Goal: Task Accomplishment & Management: Use online tool/utility

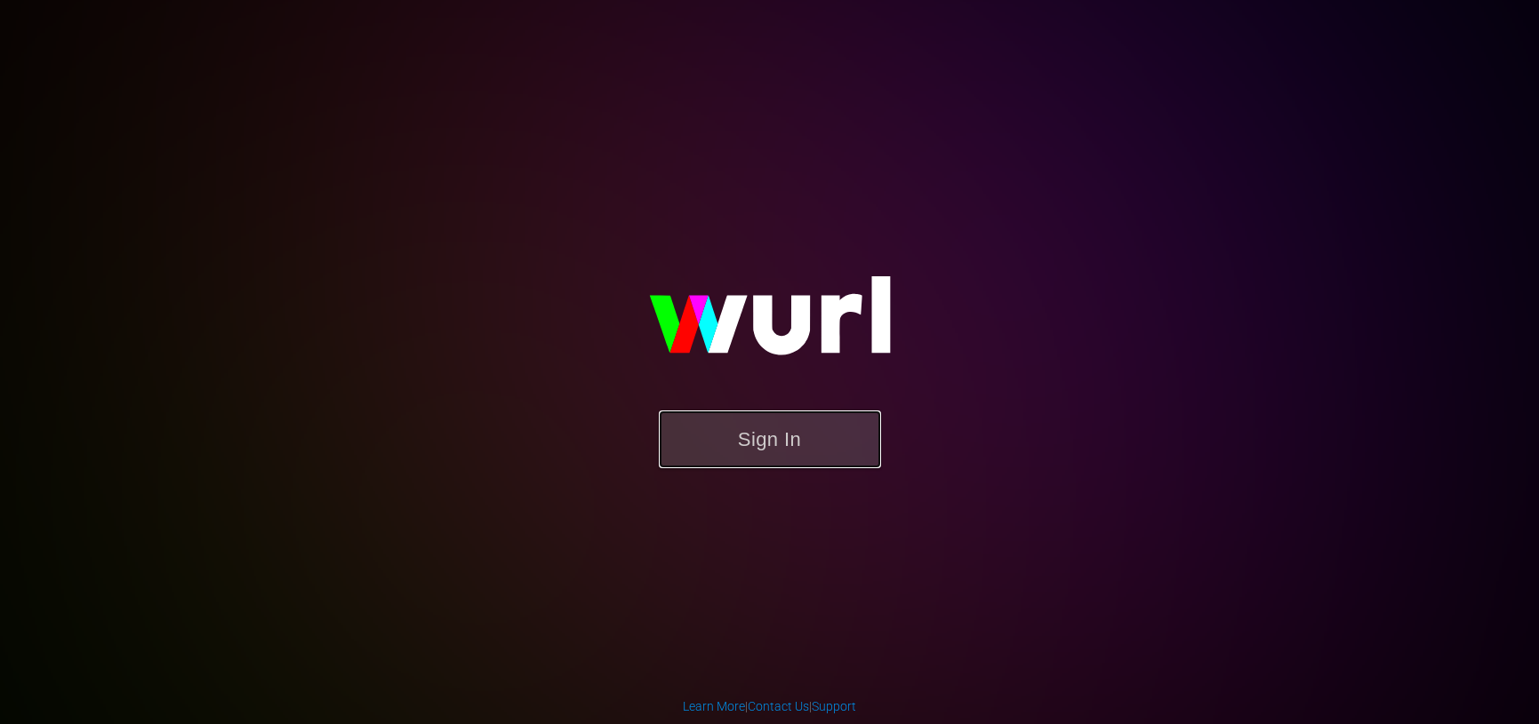
click at [797, 444] on button "Sign In" at bounding box center [770, 440] width 222 height 58
click at [698, 427] on button "Sign In" at bounding box center [770, 440] width 222 height 58
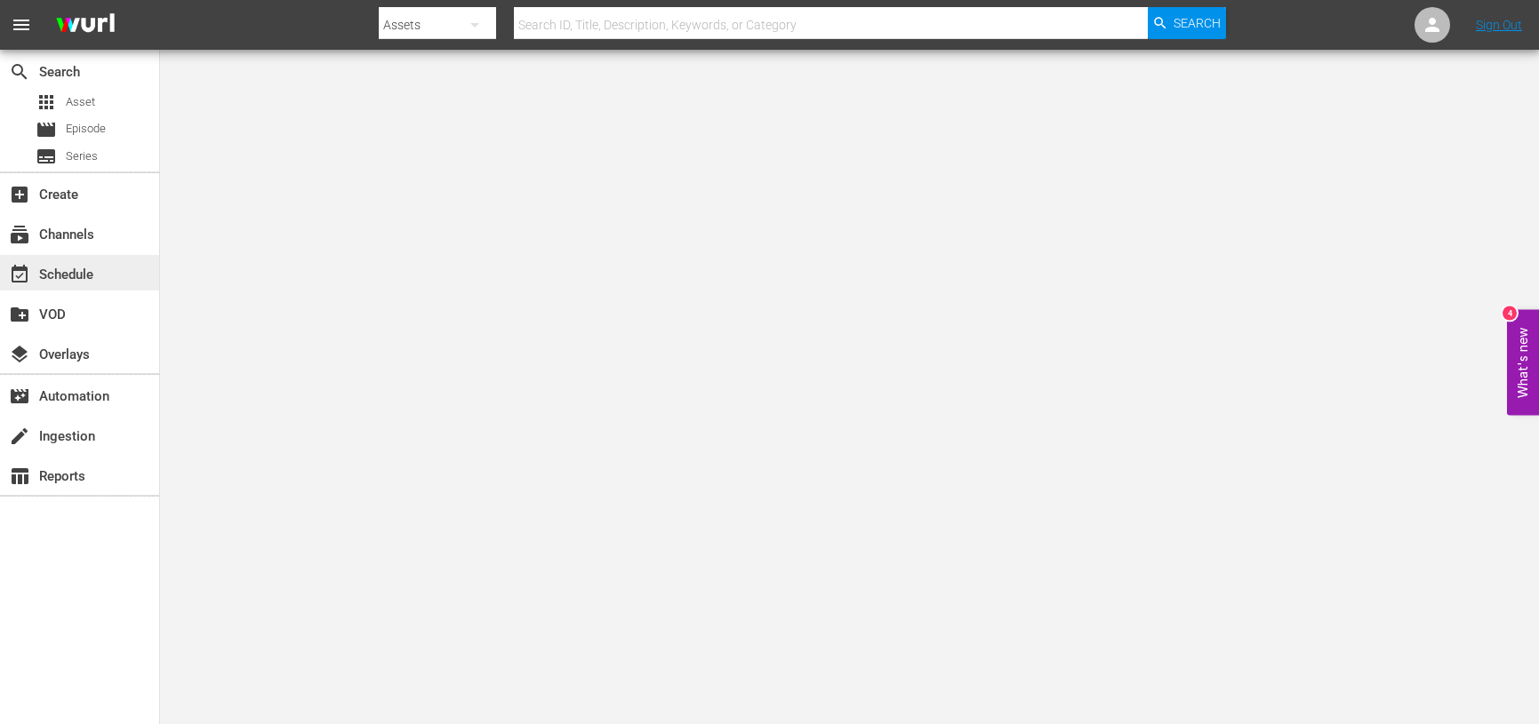
click at [84, 278] on div "event_available Schedule" at bounding box center [50, 272] width 100 height 16
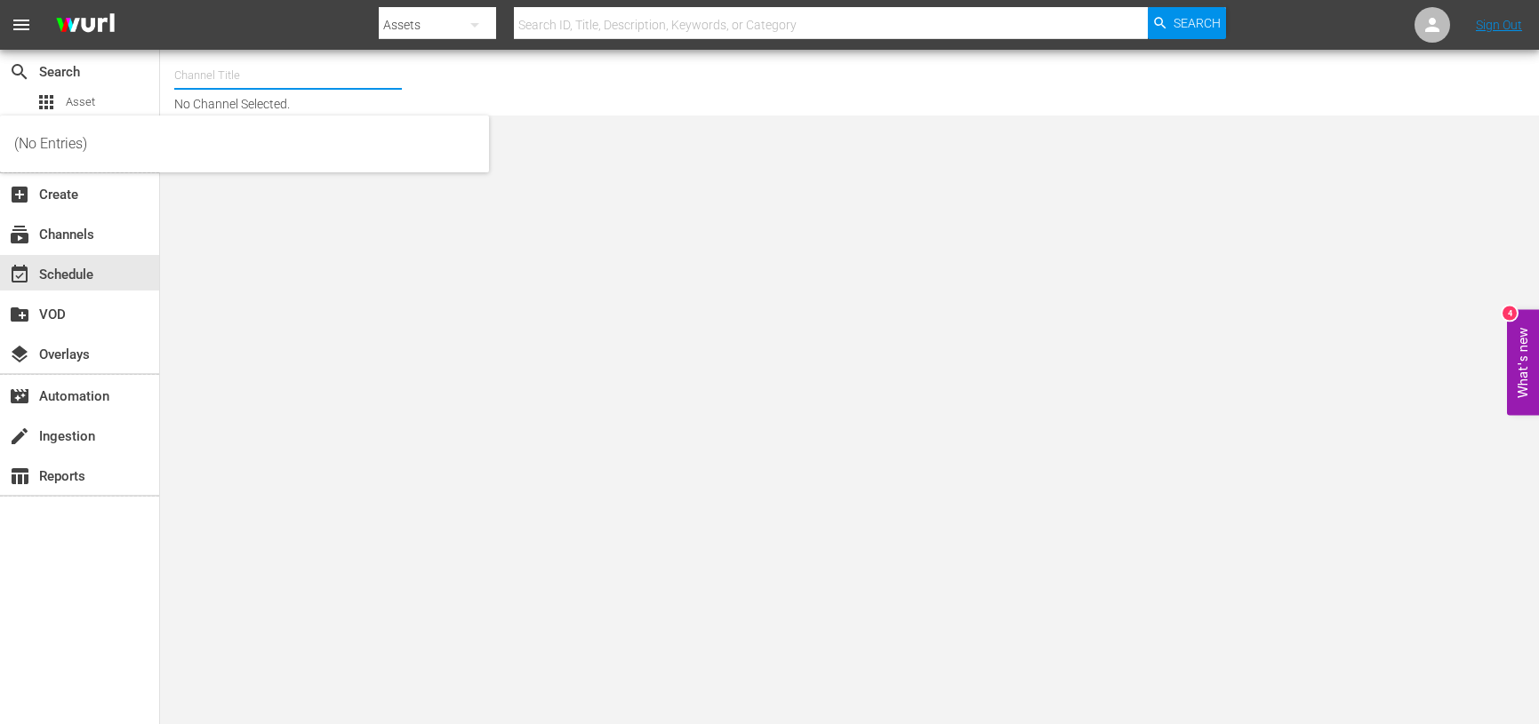
click at [241, 77] on input "text" at bounding box center [288, 75] width 228 height 43
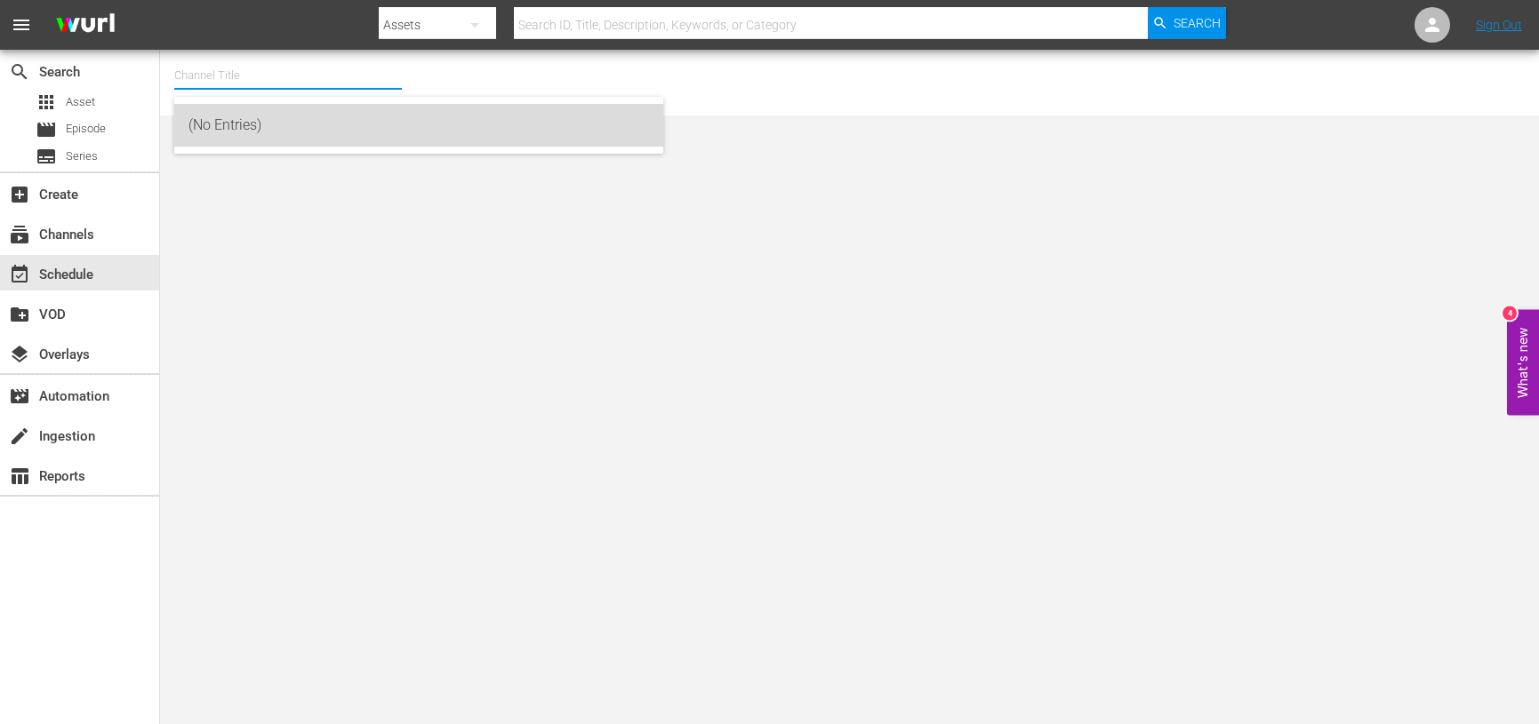
click at [251, 127] on div "(No Entries)" at bounding box center [418, 125] width 460 height 43
type input "(No Entries)"
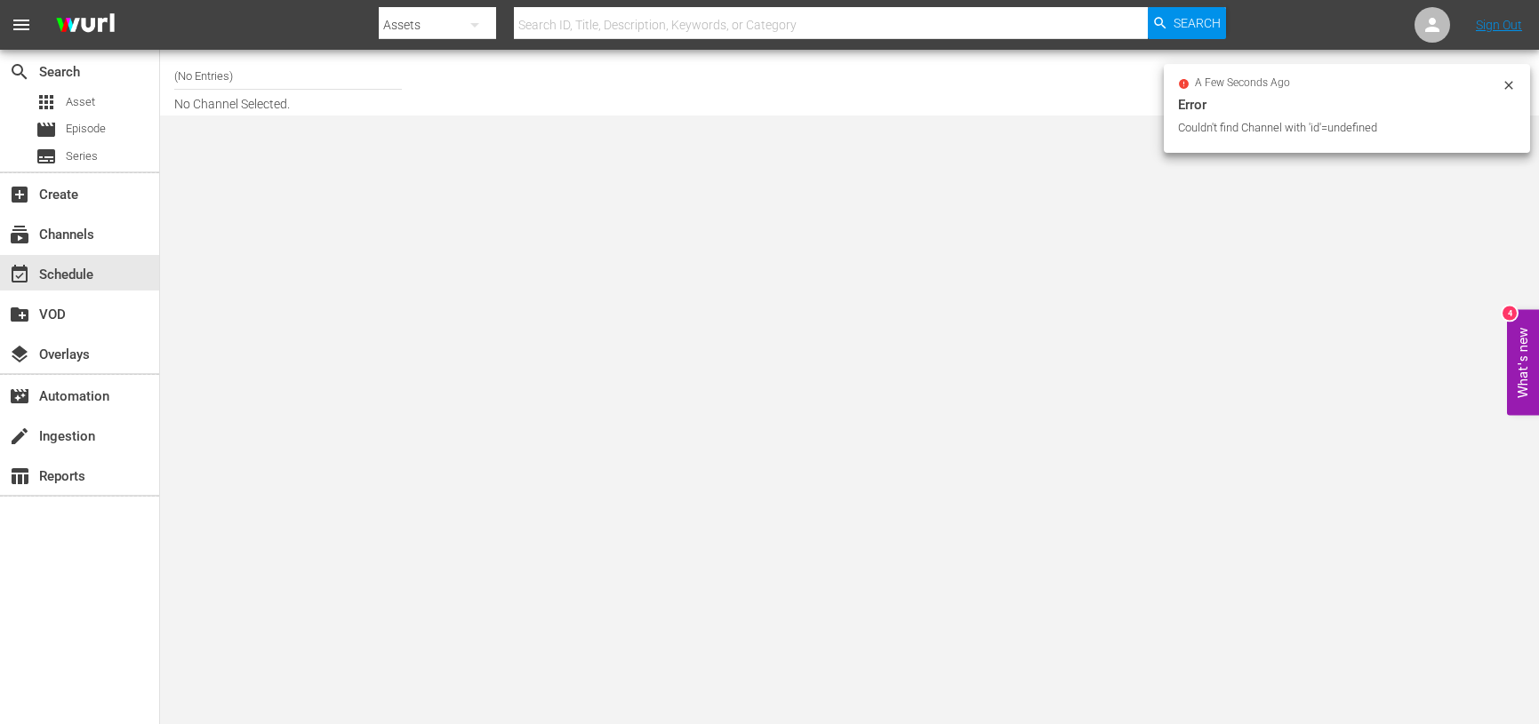
click at [243, 75] on input "(No Entries)" at bounding box center [288, 75] width 228 height 43
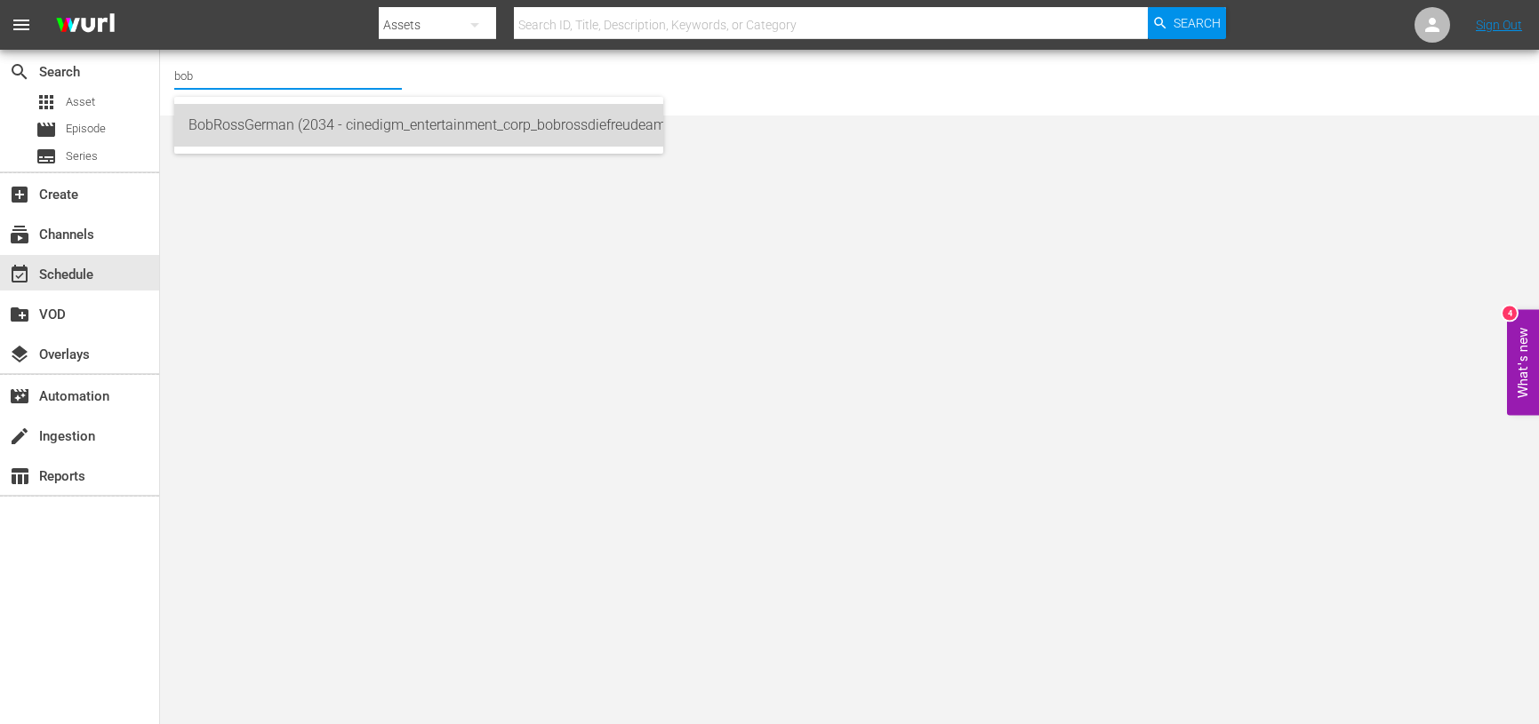
click at [278, 116] on div "BobRossGerman (2034 - cinedigm_entertainment_corp_bobrossdiefreudeammalen_1)" at bounding box center [418, 125] width 460 height 43
type input "BobRossGerman (2034 - cinedigm_entertainment_corp_bobrossdiefreudeammalen_1)"
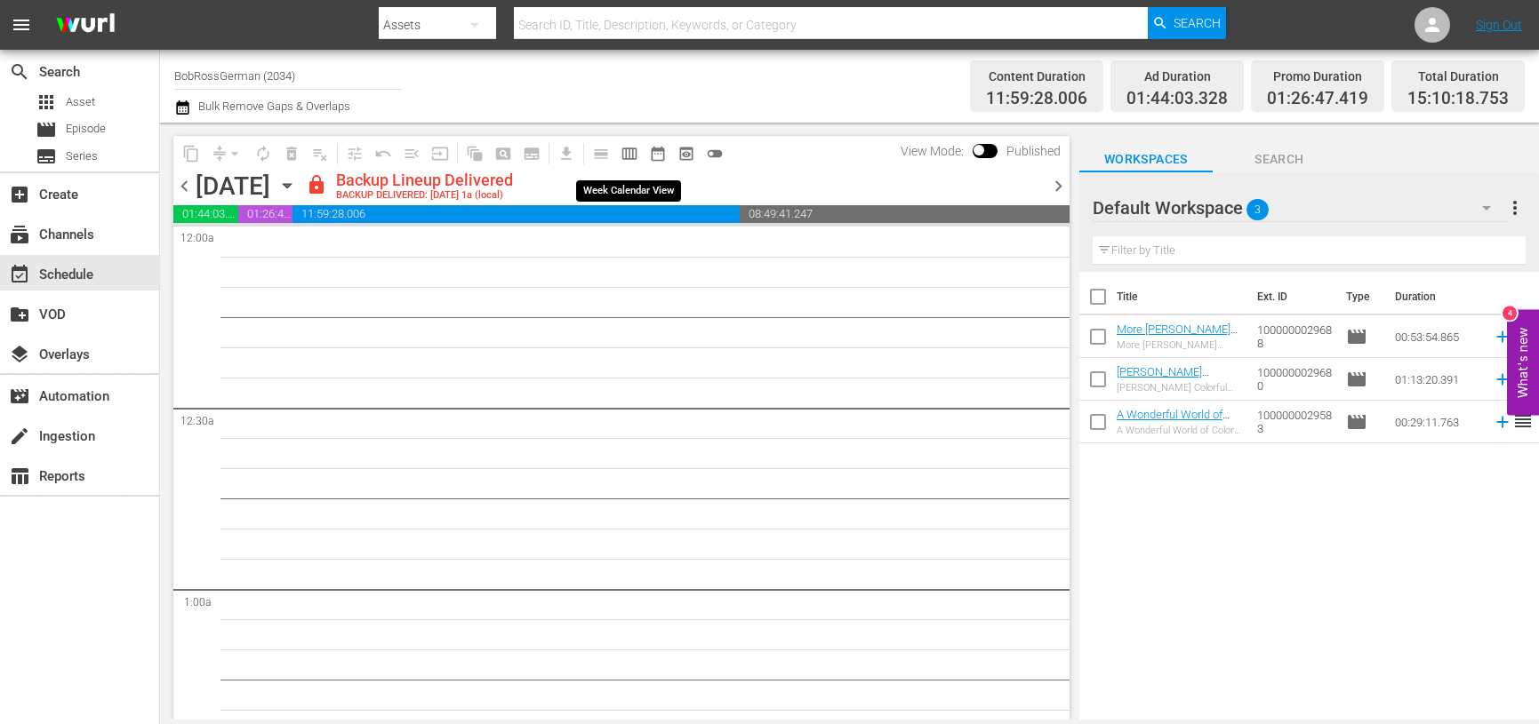
click at [631, 153] on span "calendar_view_week_outlined" at bounding box center [629, 154] width 18 height 18
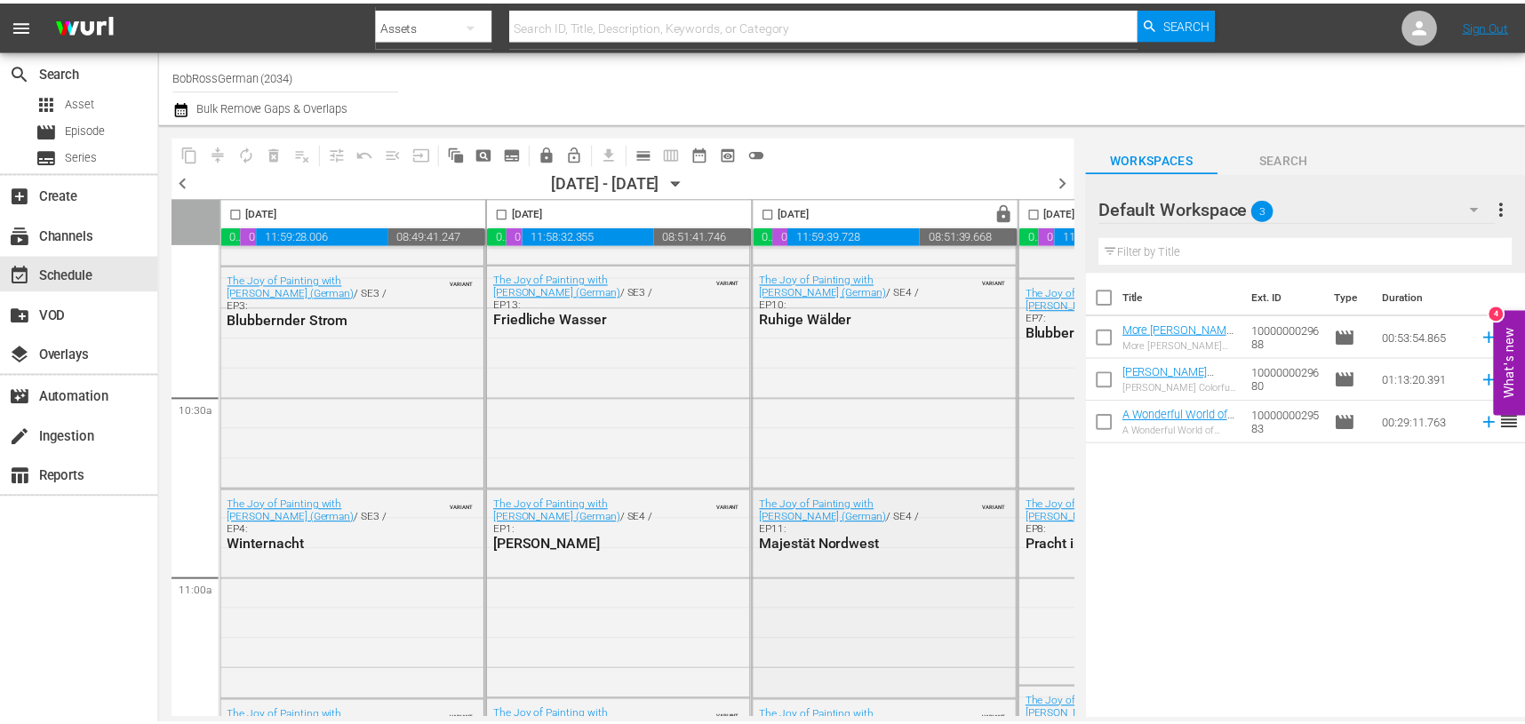
scroll to position [3822, 0]
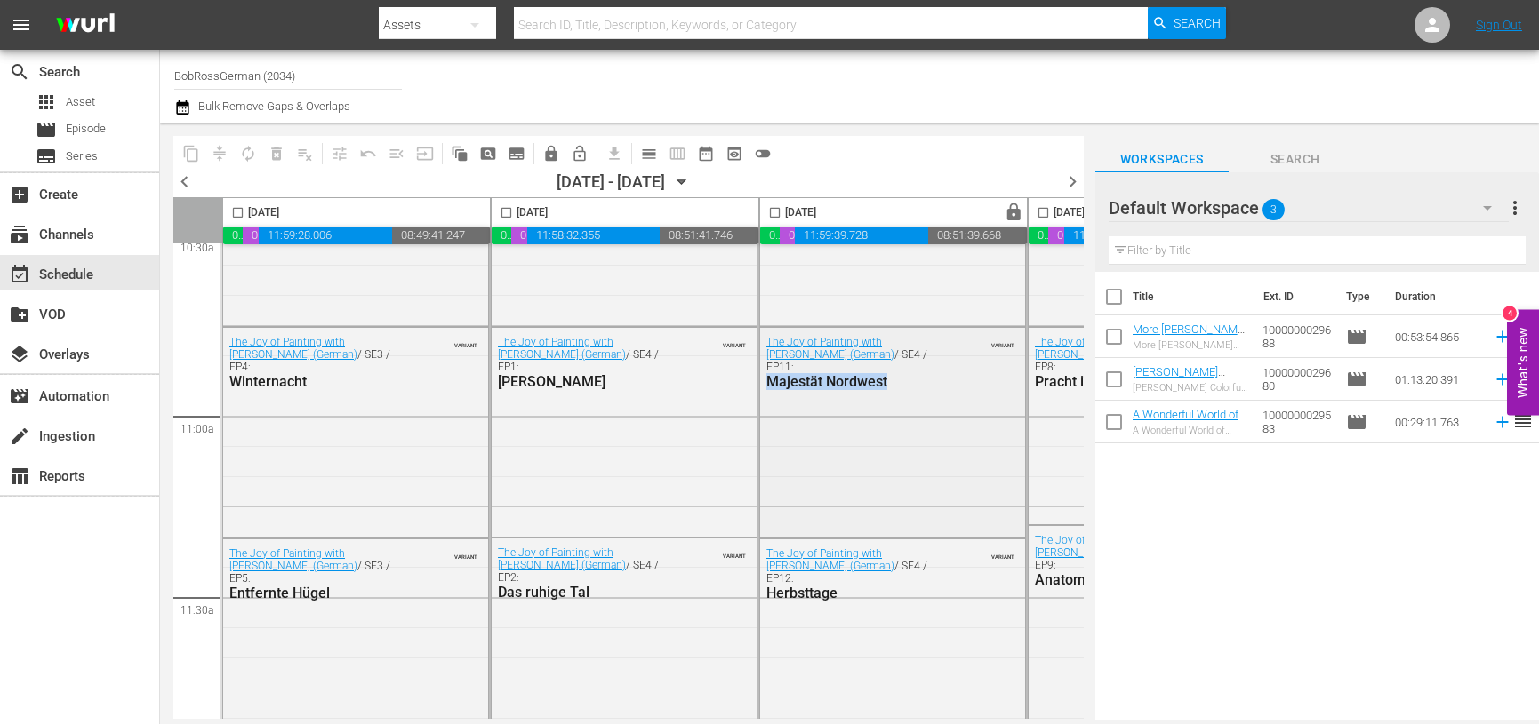
drag, startPoint x: 891, startPoint y: 368, endPoint x: 766, endPoint y: 374, distance: 124.6
click at [766, 374] on div "Majestät Nordwest" at bounding box center [853, 381] width 174 height 17
copy div "Majestät Nordwest"
click at [1014, 331] on span "highlight_off_icon" at bounding box center [1015, 331] width 20 height 20
click at [88, 100] on span "Asset" at bounding box center [80, 102] width 29 height 18
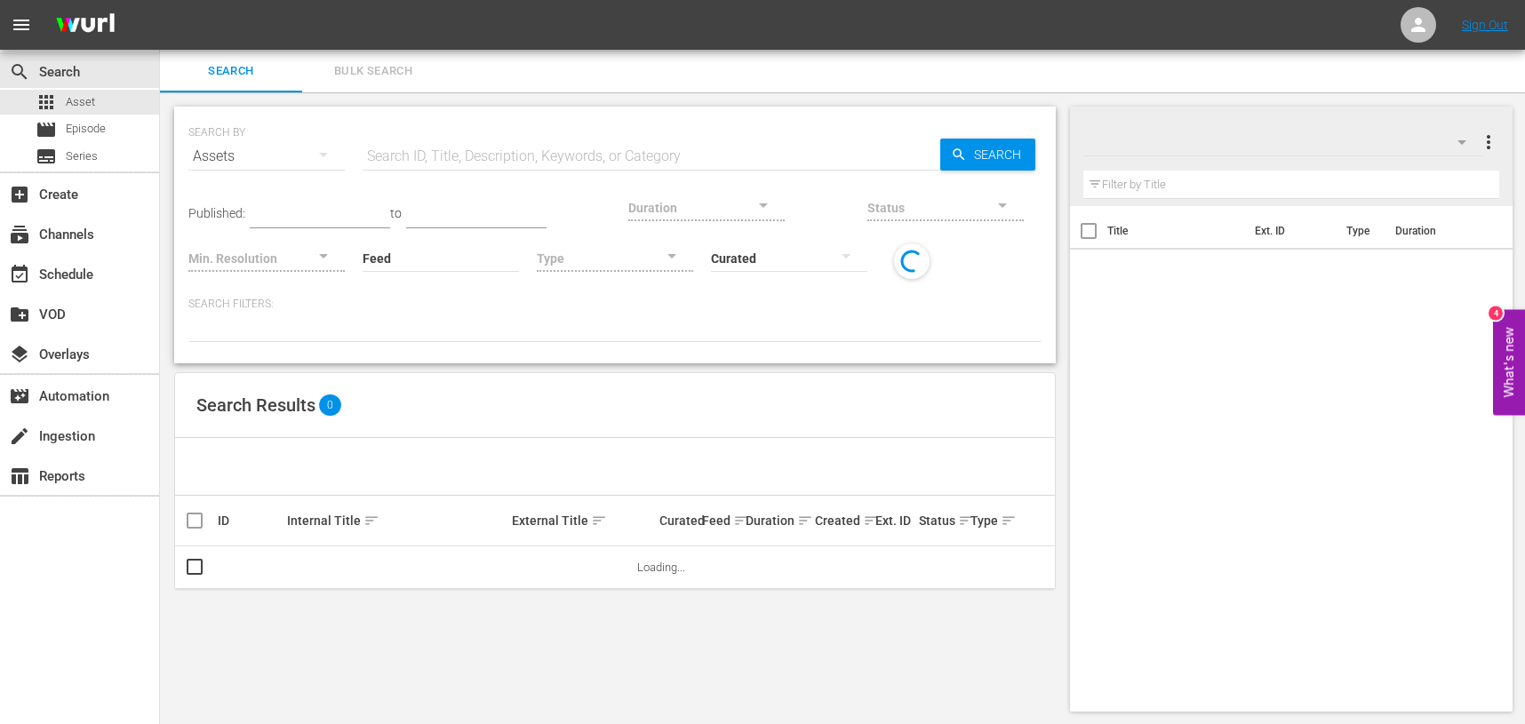
click at [511, 164] on input "text" at bounding box center [652, 156] width 578 height 43
paste input "JS00000000971"
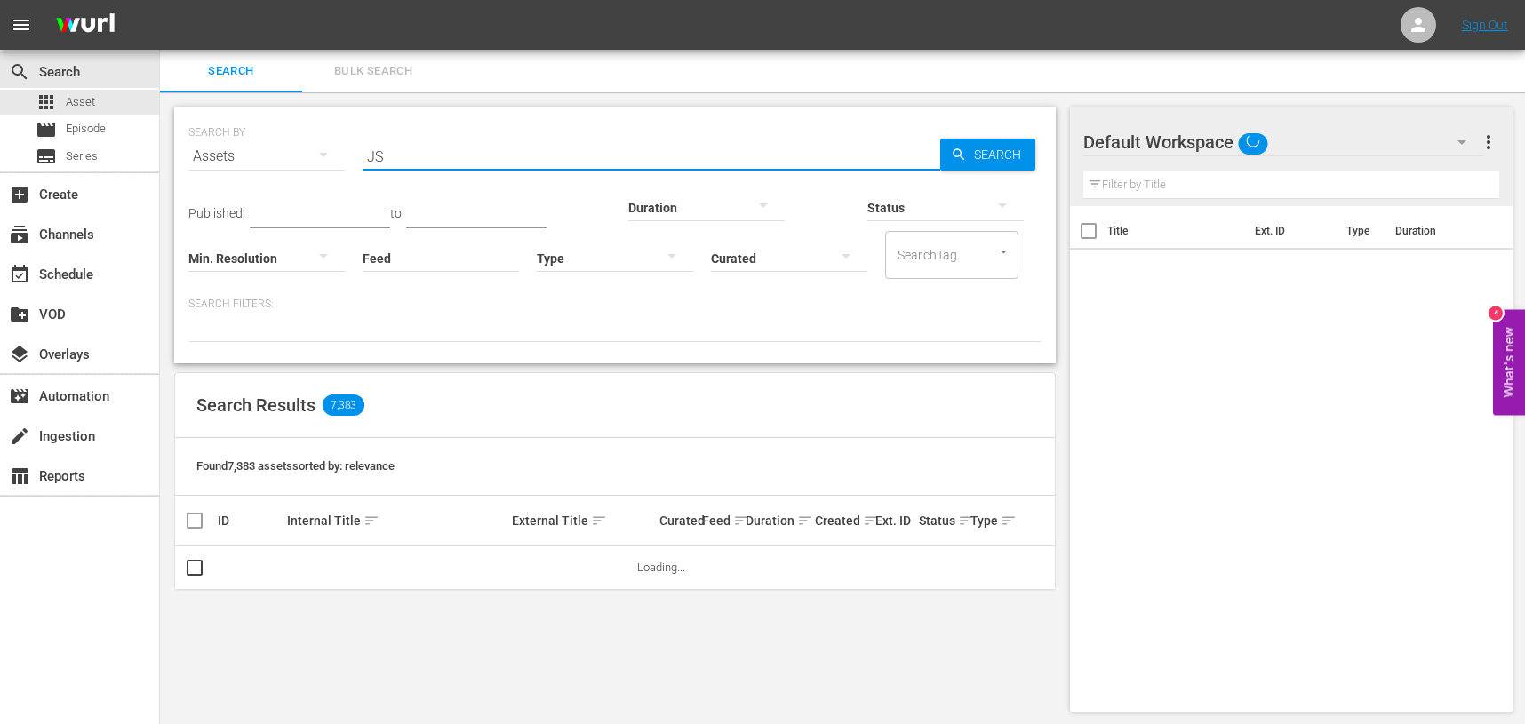
type input "J"
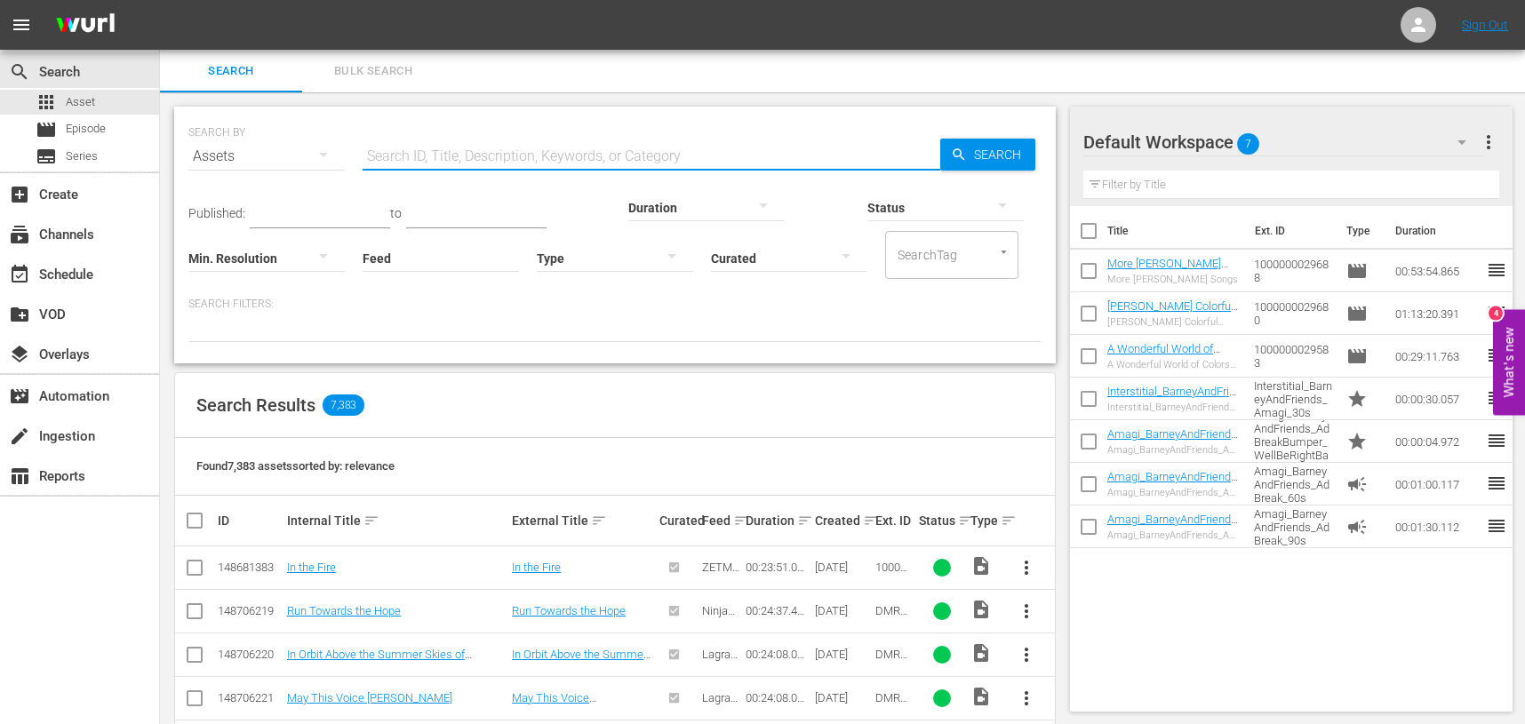
click at [455, 165] on input "text" at bounding box center [652, 156] width 578 height 43
paste input "1000000048803"
type input "1000000048803"
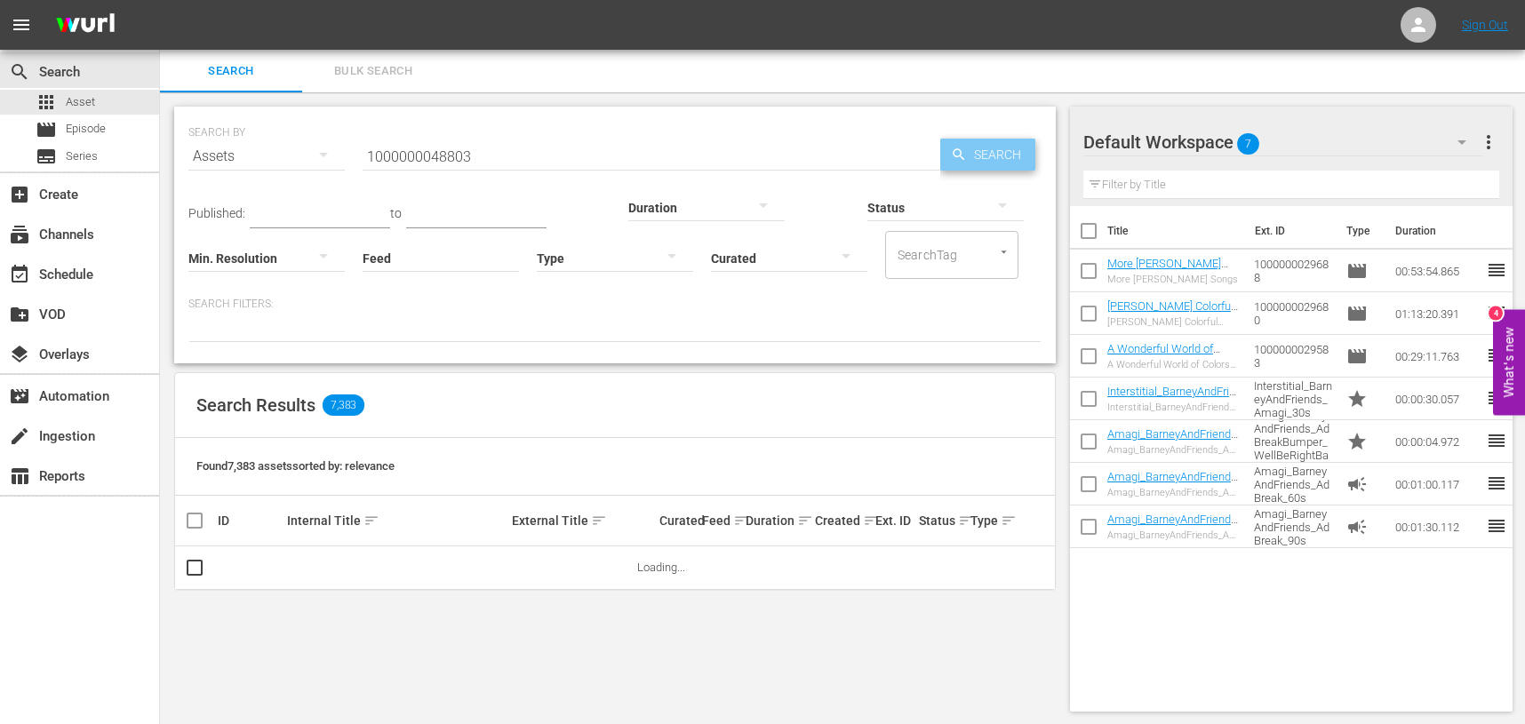
click at [975, 152] on span "Search" at bounding box center [1001, 155] width 68 height 32
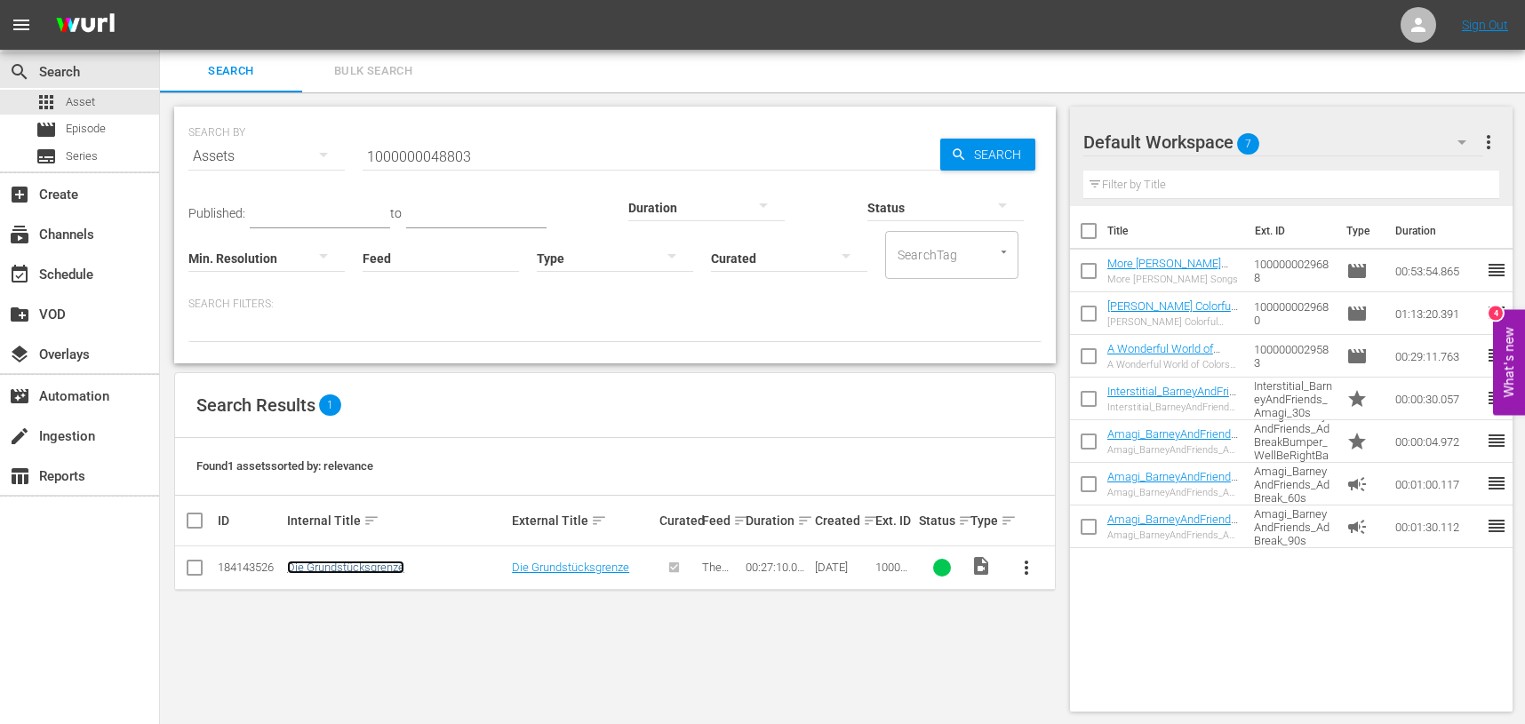
click at [352, 566] on link "Die Grundstücksgrenze" at bounding box center [345, 567] width 117 height 13
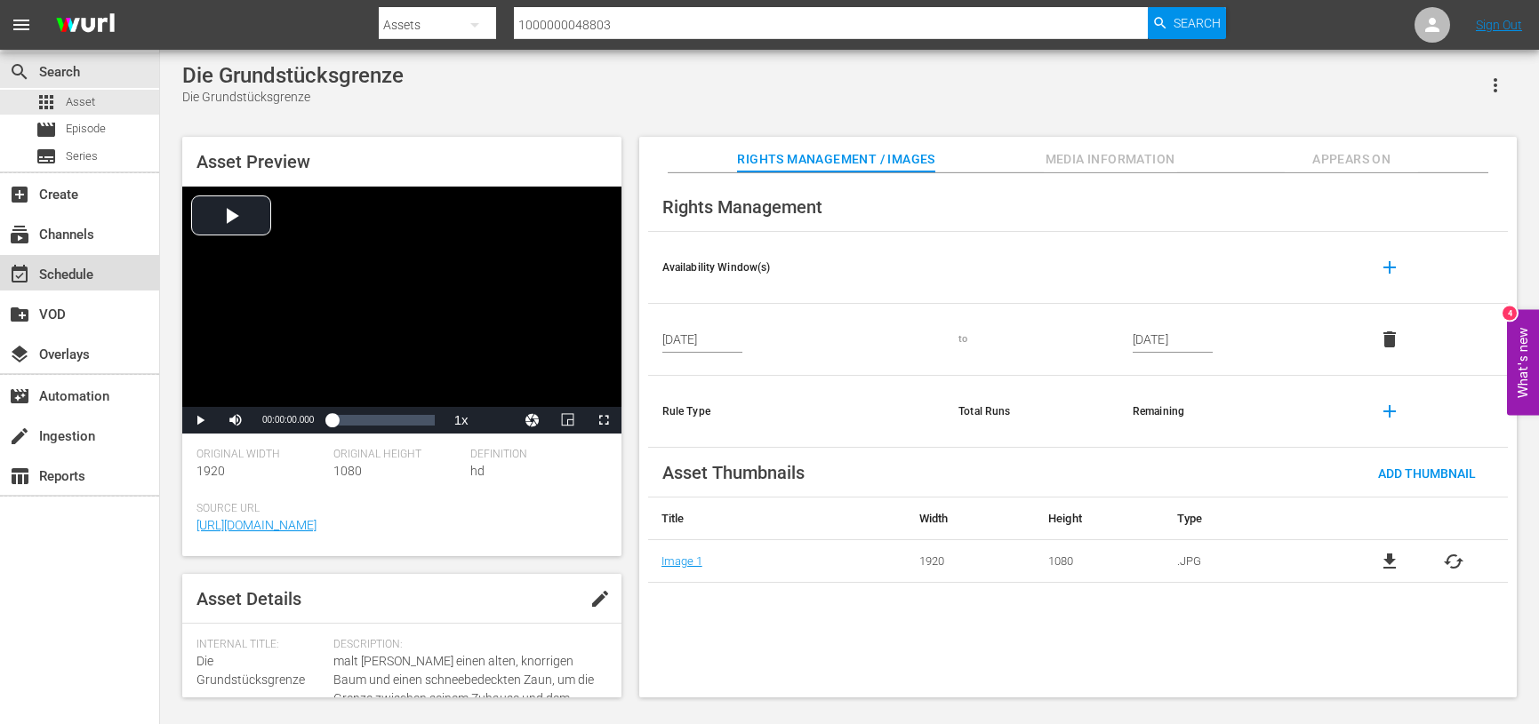
click at [77, 273] on div "event_available Schedule" at bounding box center [50, 272] width 100 height 16
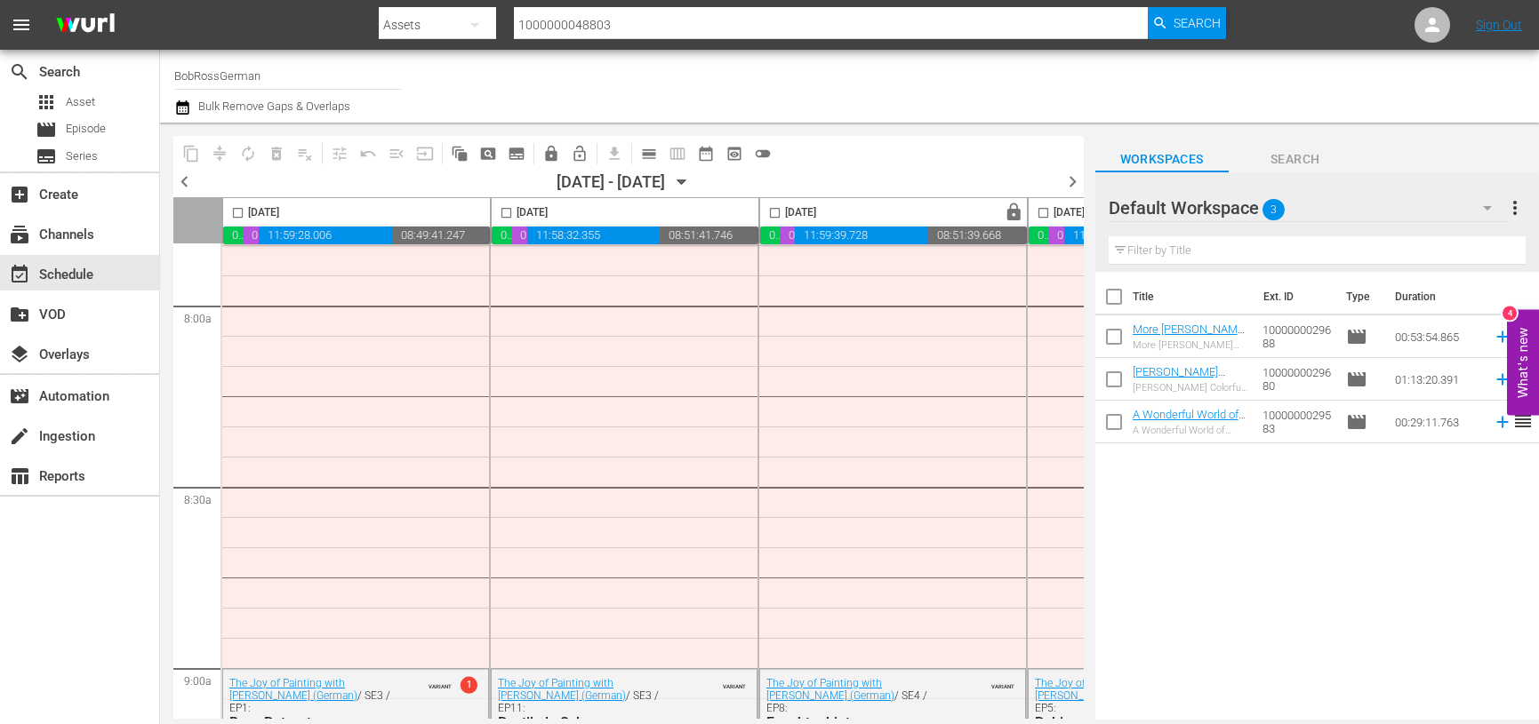
scroll to position [3111, 0]
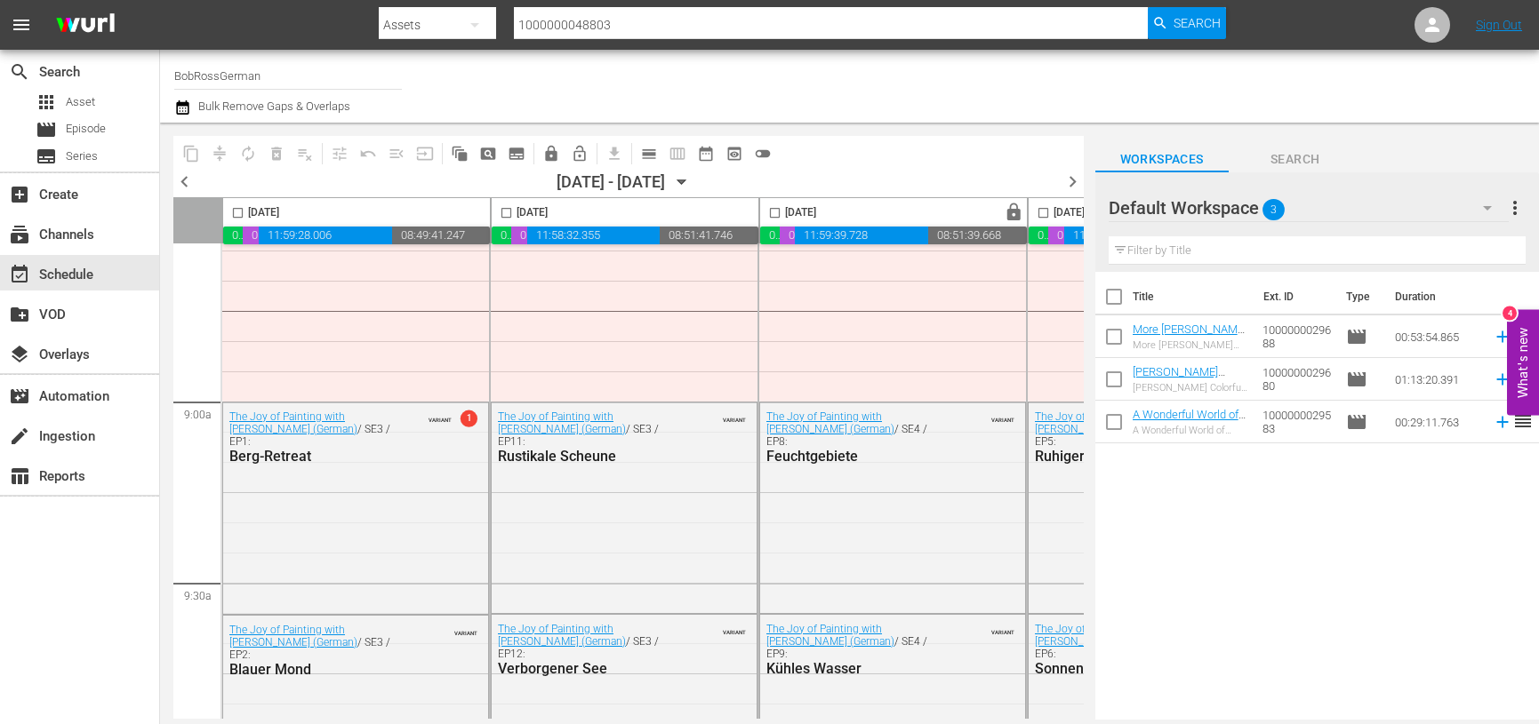
click at [1067, 186] on span "chevron_right" at bounding box center [1072, 182] width 22 height 22
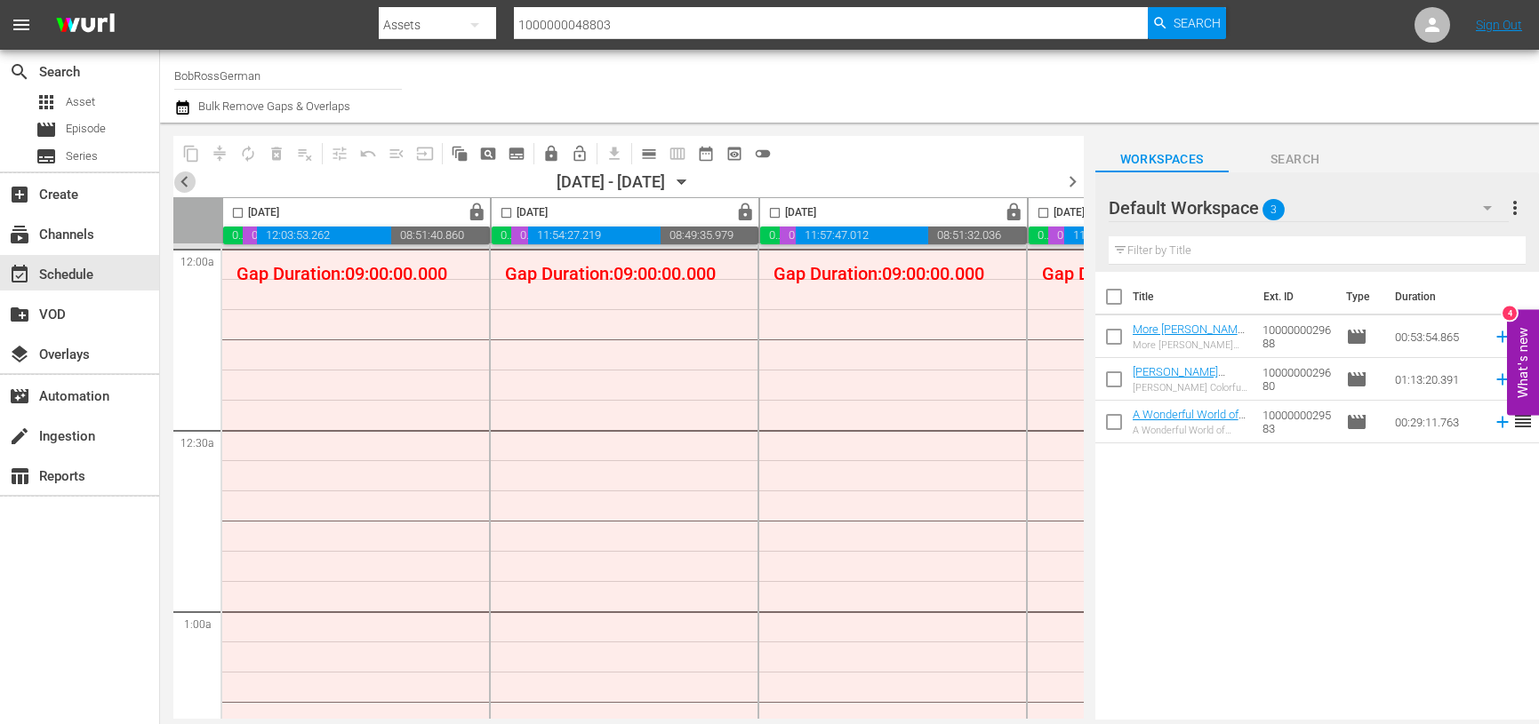
click at [186, 176] on span "chevron_left" at bounding box center [184, 182] width 22 height 22
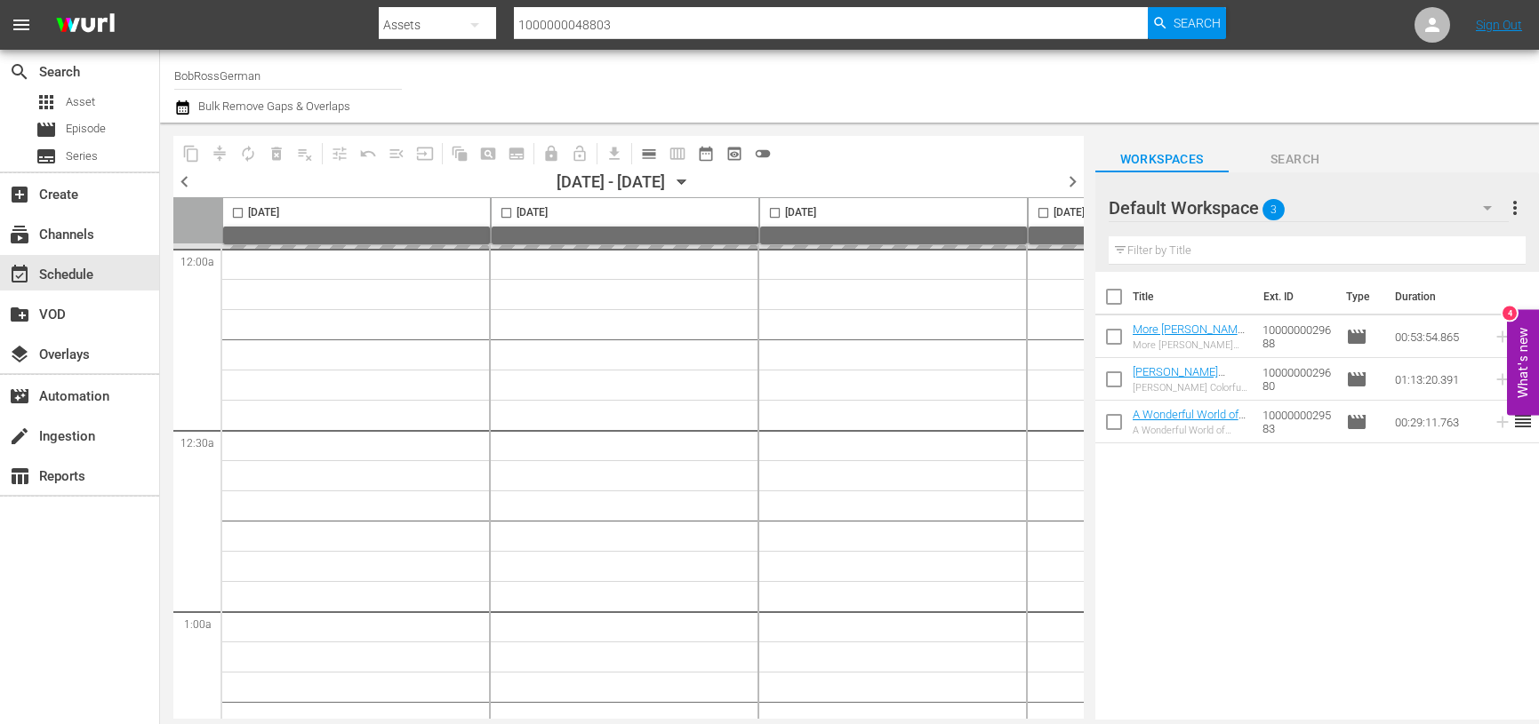
click at [181, 181] on span "chevron_left" at bounding box center [184, 182] width 22 height 22
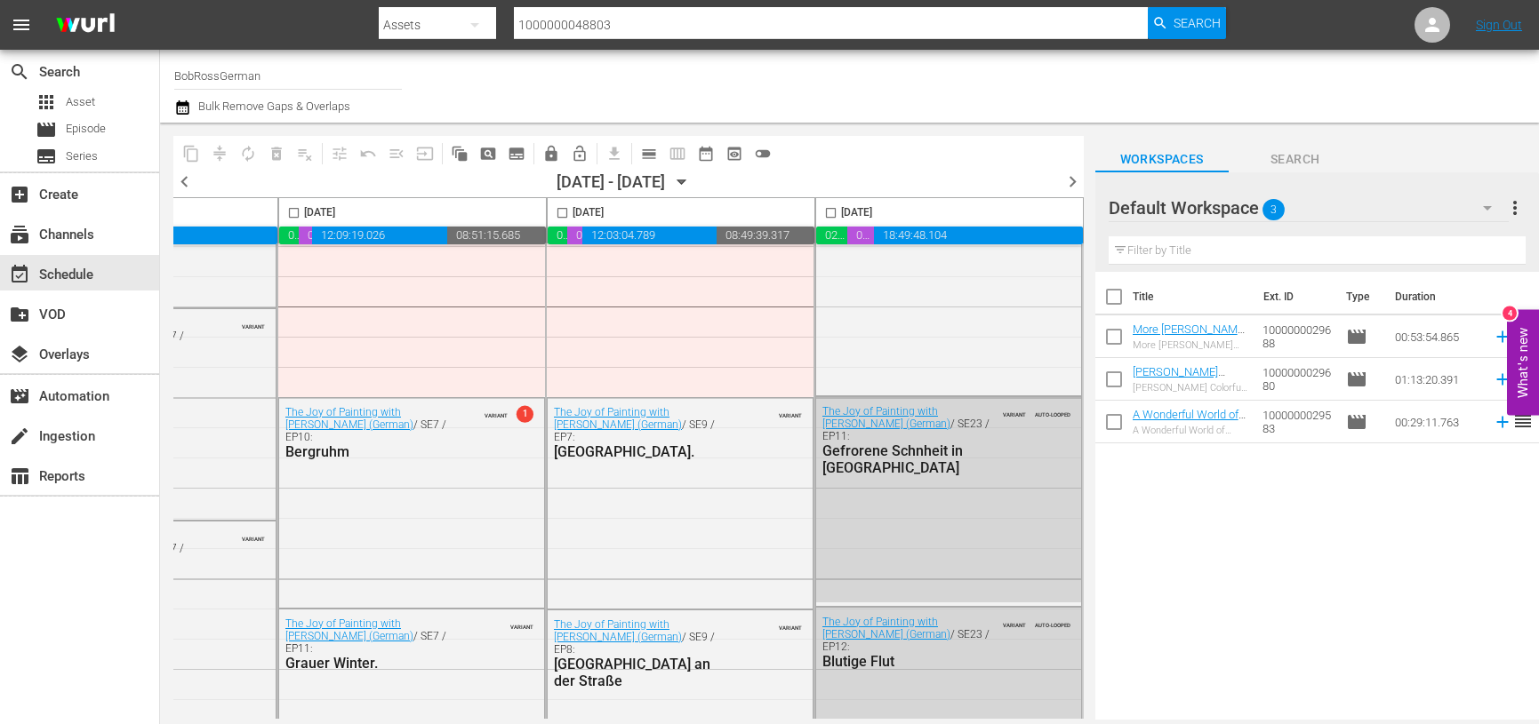
scroll to position [3069, 1025]
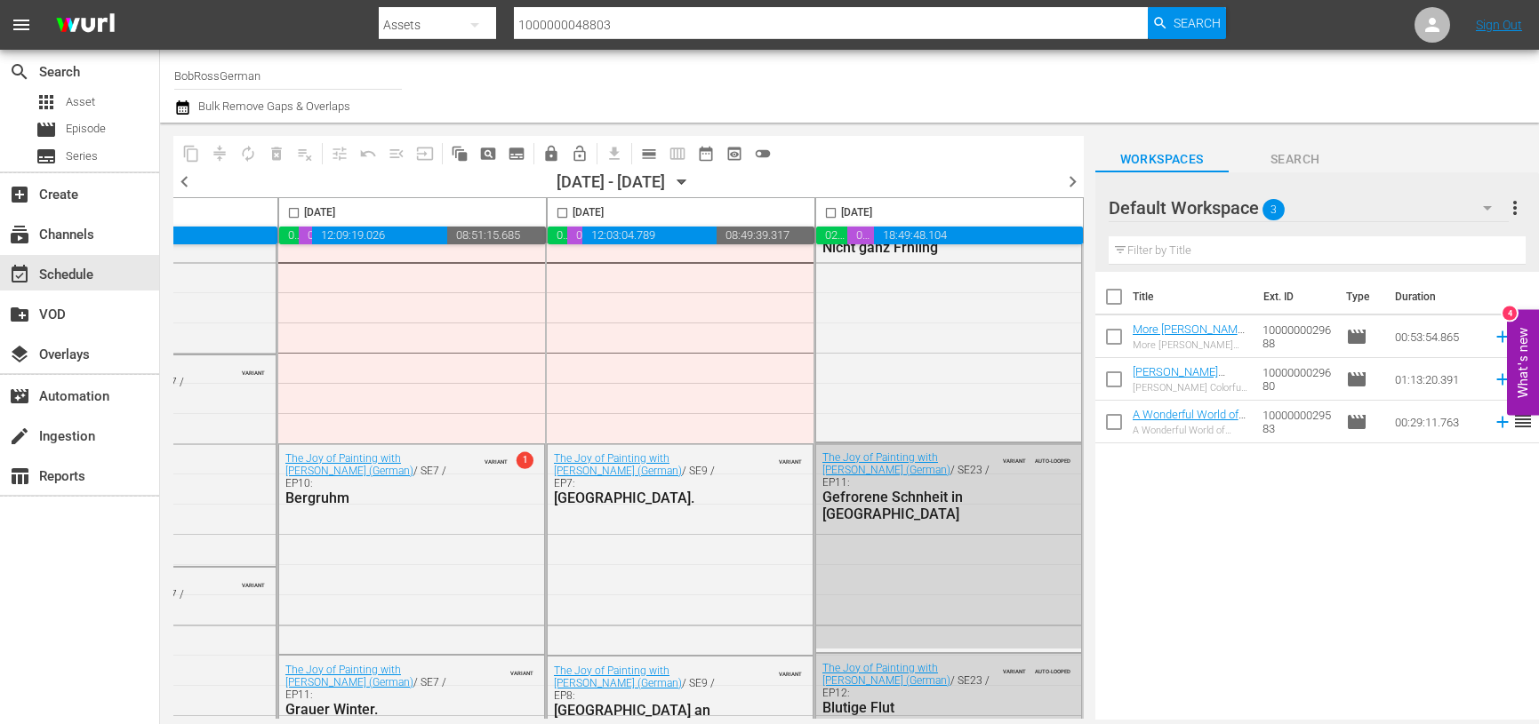
click at [1063, 174] on span "chevron_right" at bounding box center [1072, 182] width 22 height 22
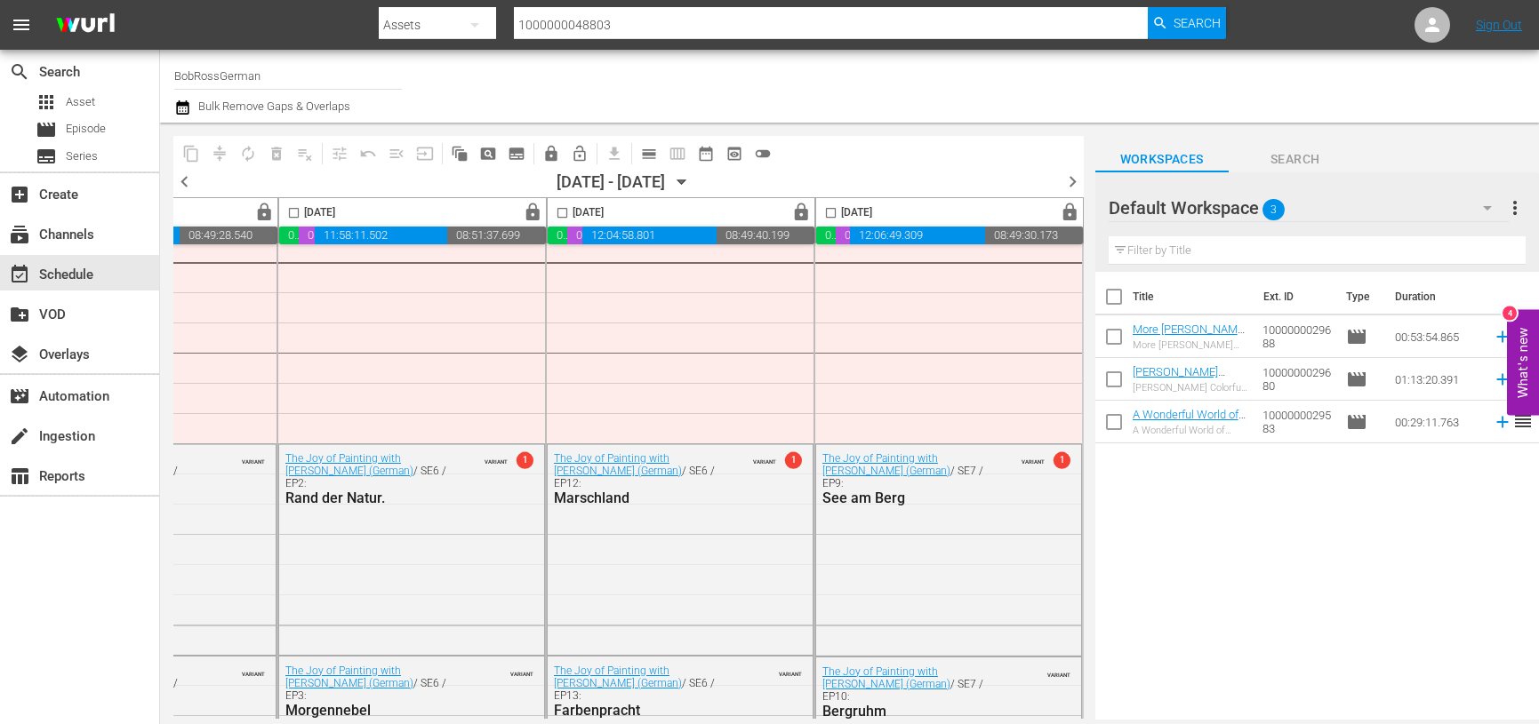
scroll to position [0, 1025]
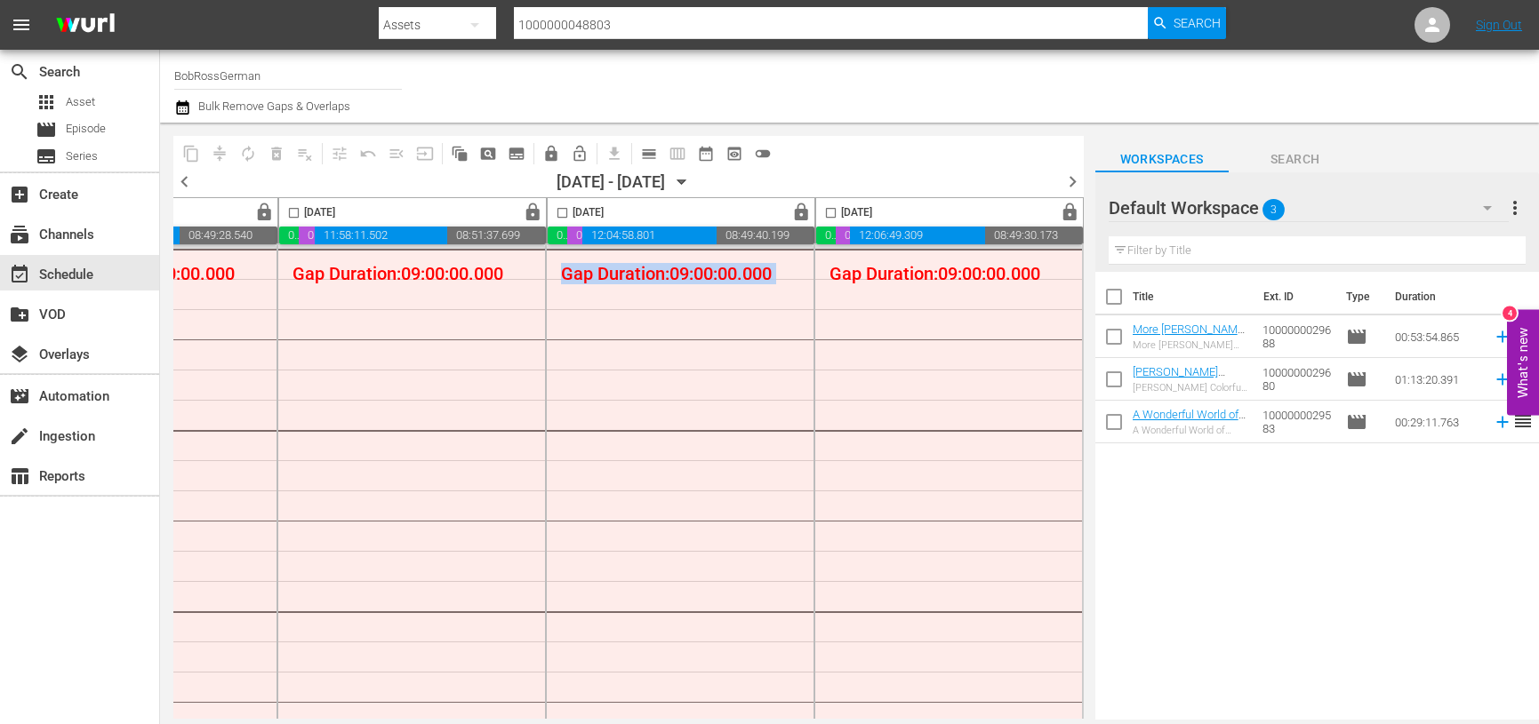
drag, startPoint x: 759, startPoint y: 720, endPoint x: 284, endPoint y: 705, distance: 475.8
click at [284, 705] on body "menu Search By Assets Search ID, Title, Description, Keywords, or Category 1000…" at bounding box center [769, 362] width 1539 height 724
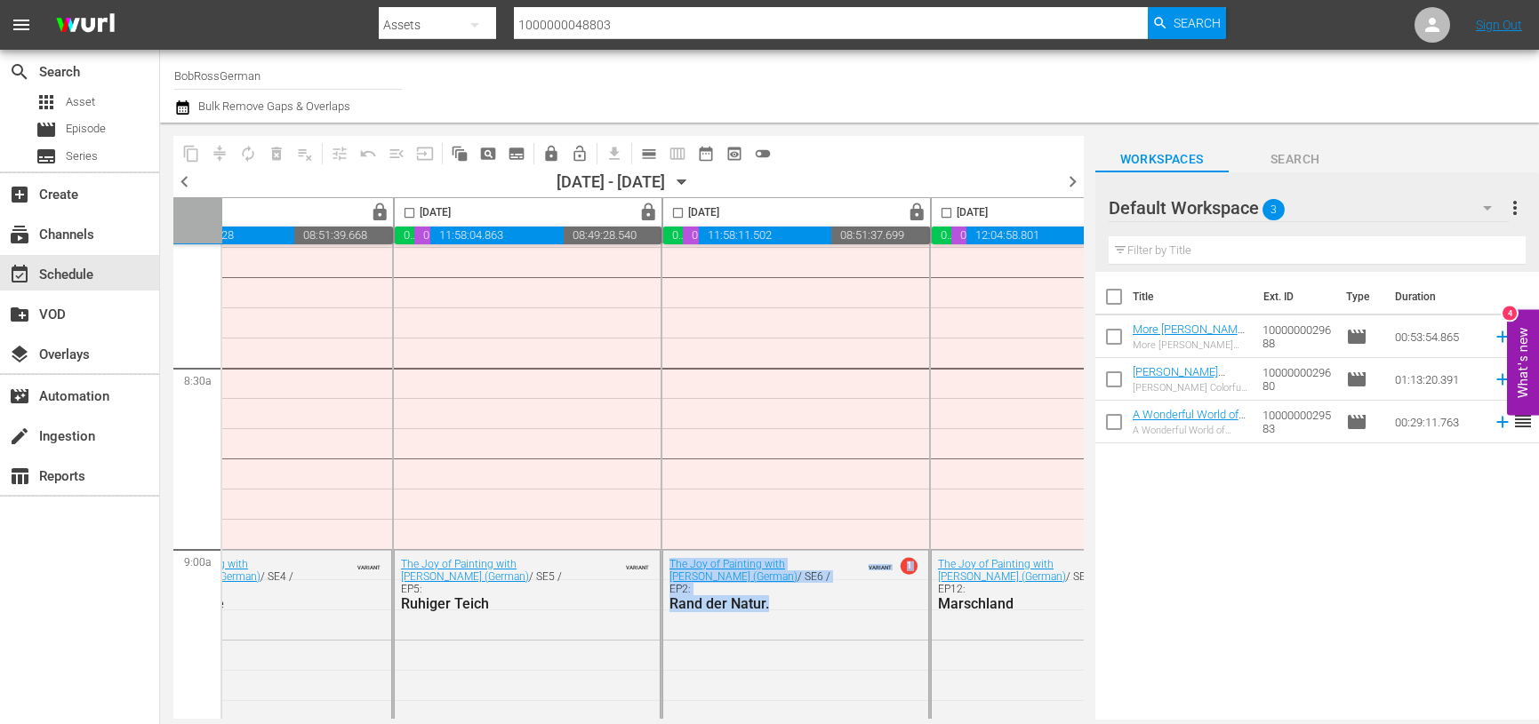
scroll to position [2963, 1025]
